Goal: Complete application form

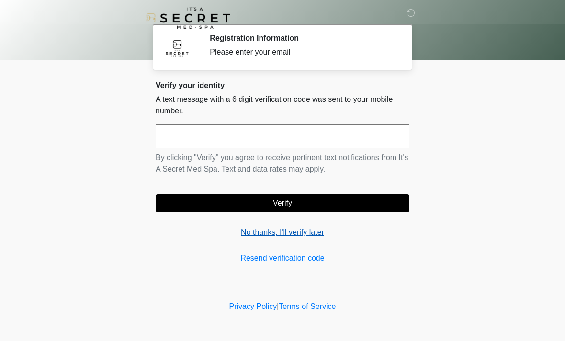
click at [284, 237] on link "No thanks, I'll verify later" at bounding box center [283, 232] width 254 height 11
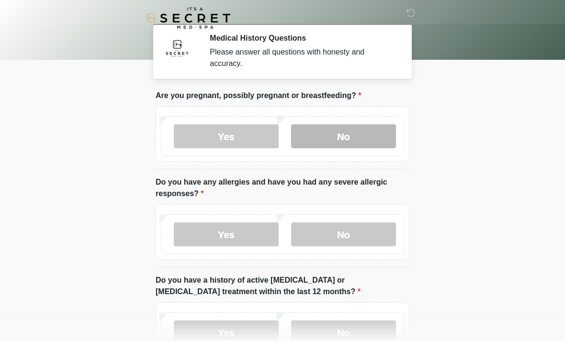
click at [364, 134] on label "No" at bounding box center [343, 136] width 105 height 24
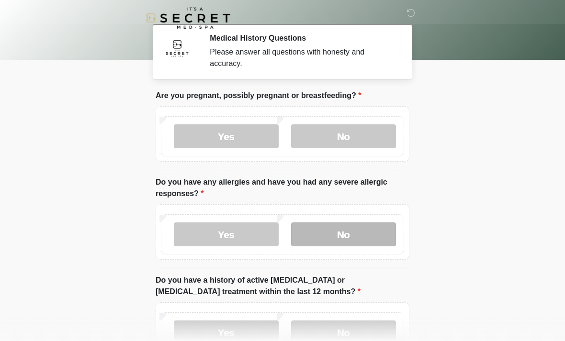
click at [353, 234] on label "No" at bounding box center [343, 235] width 105 height 24
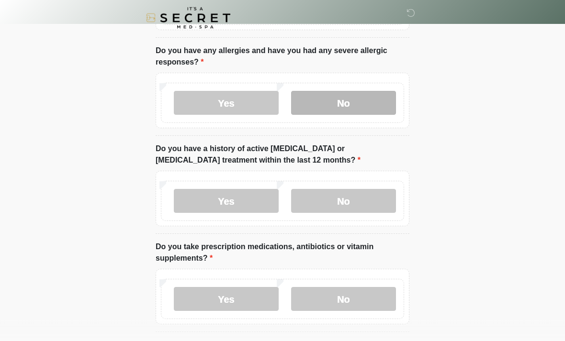
scroll to position [132, 0]
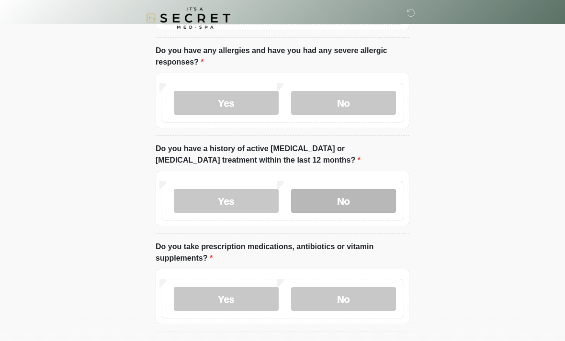
click at [365, 200] on label "No" at bounding box center [343, 201] width 105 height 24
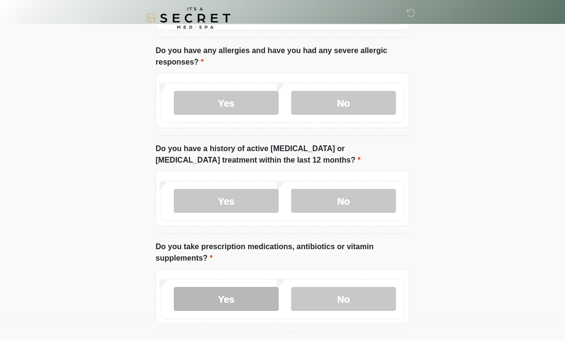
click at [253, 296] on label "Yes" at bounding box center [226, 299] width 105 height 24
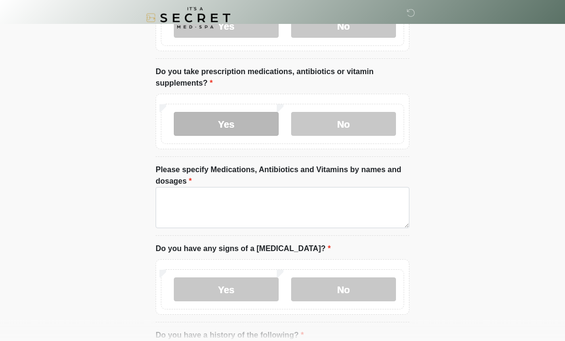
scroll to position [315, 0]
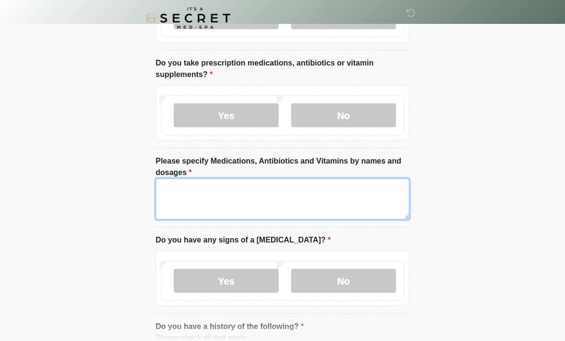
click at [192, 201] on textarea "Please specify Medications, Antibiotics and Vitamins by names and dosages" at bounding box center [283, 198] width 254 height 41
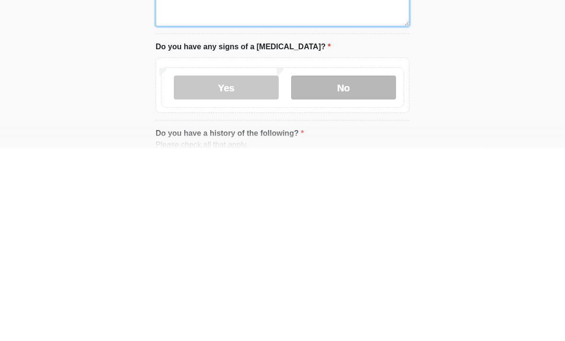
type textarea "**********"
click at [352, 269] on label "No" at bounding box center [343, 281] width 105 height 24
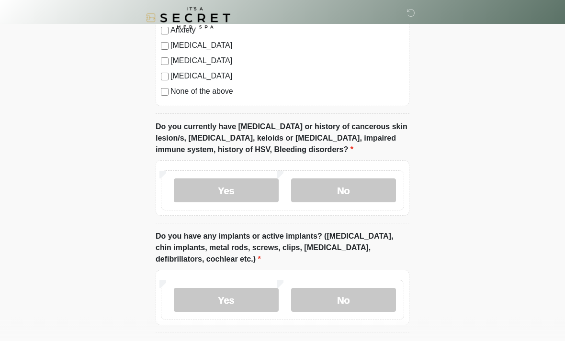
scroll to position [752, 0]
click at [353, 188] on label "No" at bounding box center [343, 190] width 105 height 24
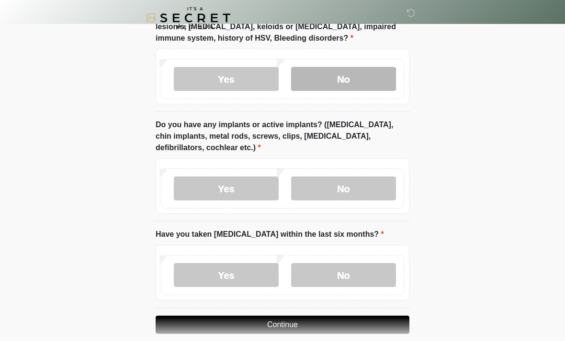
scroll to position [875, 0]
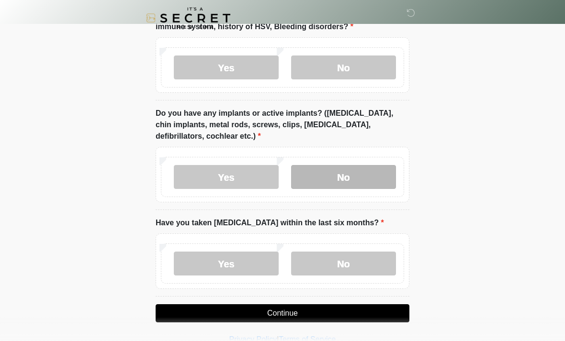
click at [361, 173] on label "No" at bounding box center [343, 177] width 105 height 24
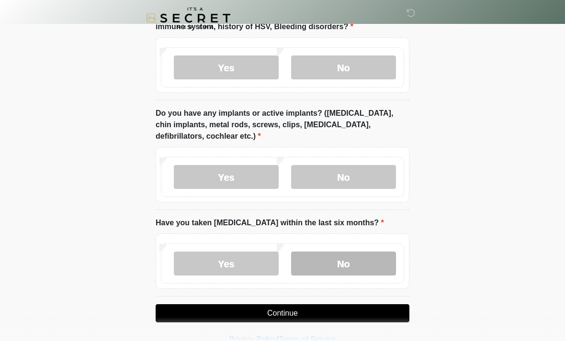
click at [357, 259] on label "No" at bounding box center [343, 264] width 105 height 24
click at [290, 315] on button "Continue" at bounding box center [283, 313] width 254 height 18
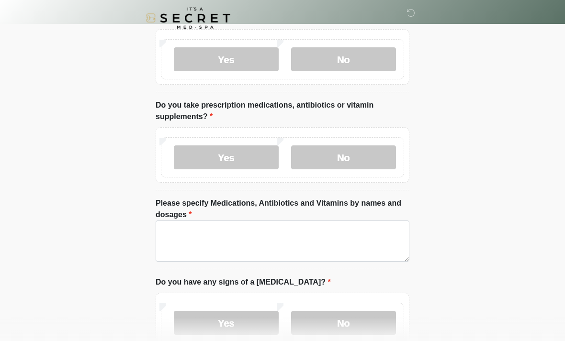
scroll to position [0, 0]
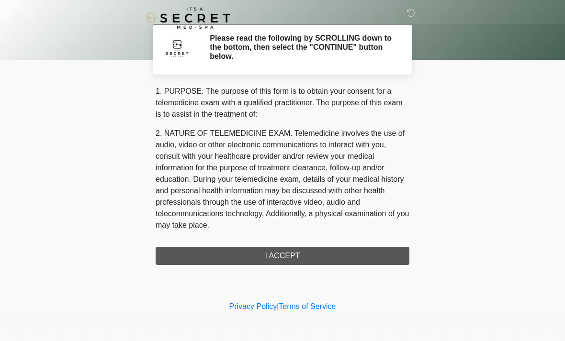
click at [301, 255] on div "1. PURPOSE. The purpose of this form is to obtain your consent for a telemedici…" at bounding box center [283, 175] width 254 height 179
click at [283, 256] on div "1. PURPOSE. The purpose of this form is to obtain your consent for a telemedici…" at bounding box center [283, 175] width 254 height 179
click at [295, 252] on div "1. PURPOSE. The purpose of this form is to obtain your consent for a telemedici…" at bounding box center [283, 175] width 254 height 179
click at [305, 256] on div "1. PURPOSE. The purpose of this form is to obtain your consent for a telemedici…" at bounding box center [283, 175] width 254 height 179
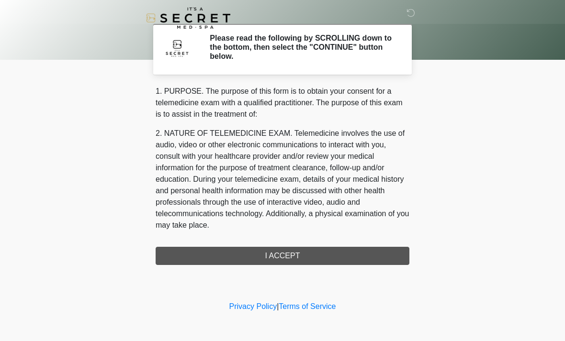
click at [286, 260] on div "1. PURPOSE. The purpose of this form is to obtain your consent for a telemedici…" at bounding box center [283, 175] width 254 height 179
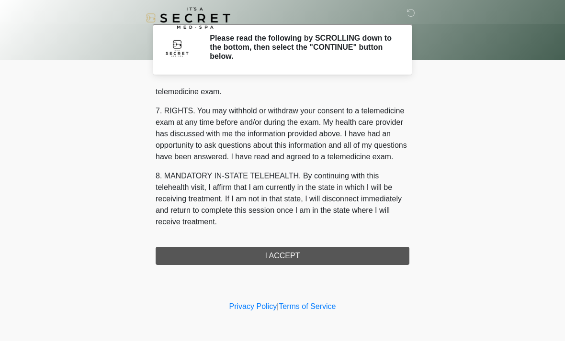
click at [285, 264] on div "1. PURPOSE. The purpose of this form is to obtain your consent for a telemedici…" at bounding box center [283, 175] width 254 height 179
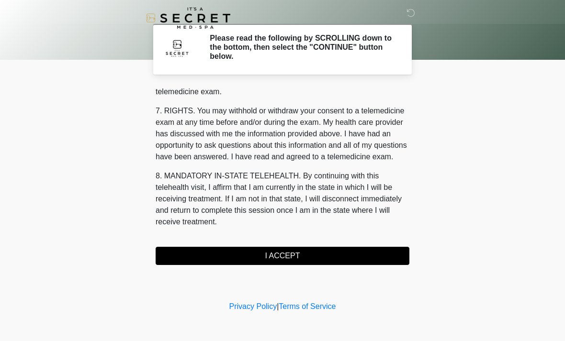
scroll to position [405, 0]
click at [284, 263] on button "I ACCEPT" at bounding box center [283, 256] width 254 height 18
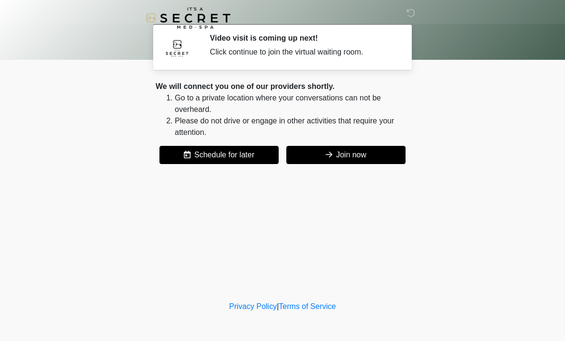
click at [373, 160] on button "Join now" at bounding box center [345, 155] width 119 height 18
